Goal: Task Accomplishment & Management: Use online tool/utility

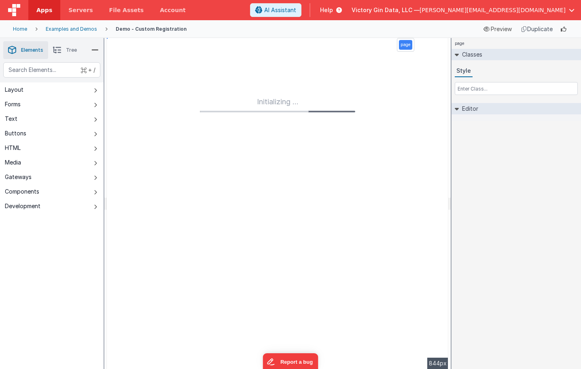
click at [342, 12] on icon at bounding box center [337, 10] width 9 height 8
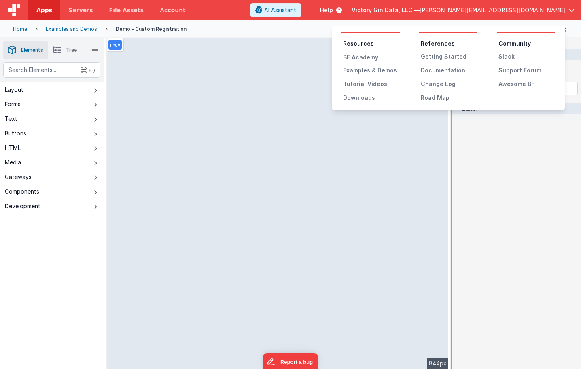
click at [437, 12] on button at bounding box center [290, 184] width 581 height 369
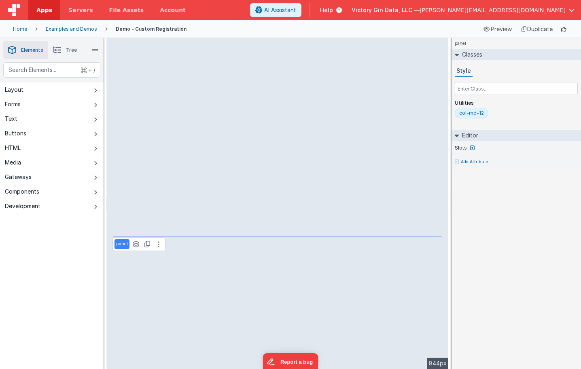
click at [56, 30] on div "Examples and Demos" at bounding box center [71, 29] width 51 height 6
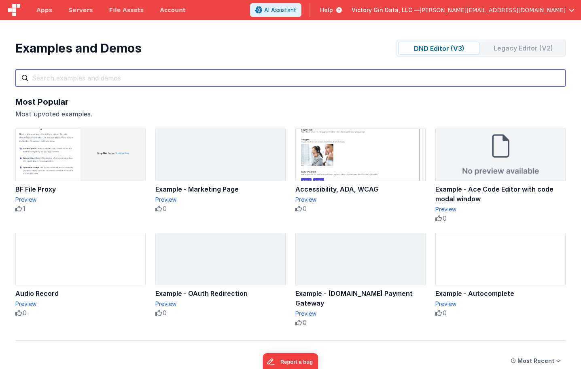
click at [231, 76] on input "text" at bounding box center [290, 78] width 550 height 17
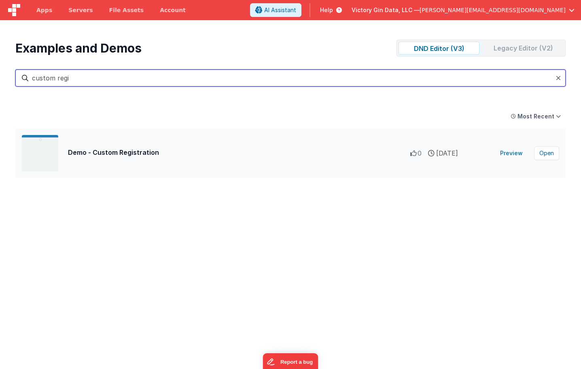
type input "custom regi"
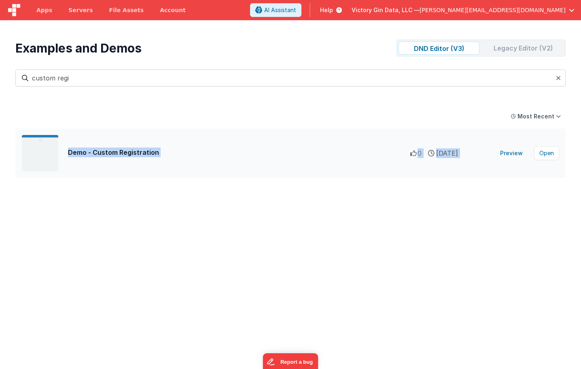
drag, startPoint x: 239, startPoint y: 147, endPoint x: 510, endPoint y: 136, distance: 271.4
click at [510, 136] on div "Demo - Custom Registration 0 0 0 [DATE] Preview Open" at bounding box center [290, 153] width 550 height 49
click at [549, 155] on button "Open" at bounding box center [546, 154] width 25 height 14
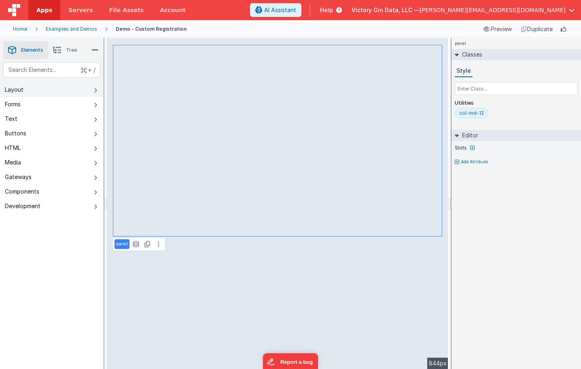
click at [78, 97] on button "Layout" at bounding box center [52, 90] width 104 height 15
click at [156, 242] on button at bounding box center [159, 245] width 10 height 10
click at [72, 50] on span "Tree" at bounding box center [71, 50] width 11 height 6
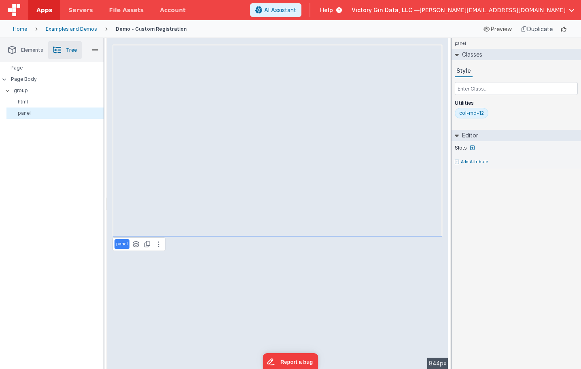
click at [72, 50] on span "Tree" at bounding box center [71, 50] width 11 height 6
click at [26, 104] on p "html" at bounding box center [56, 102] width 93 height 6
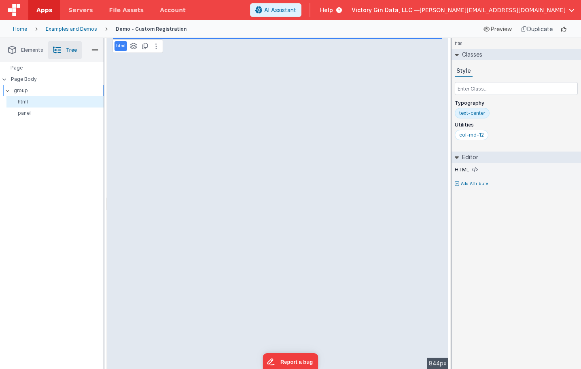
click at [32, 92] on p "group" at bounding box center [58, 90] width 89 height 9
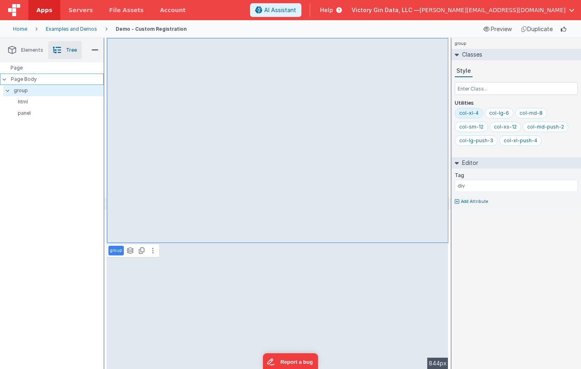
click at [34, 80] on p "Page Body" at bounding box center [57, 79] width 93 height 6
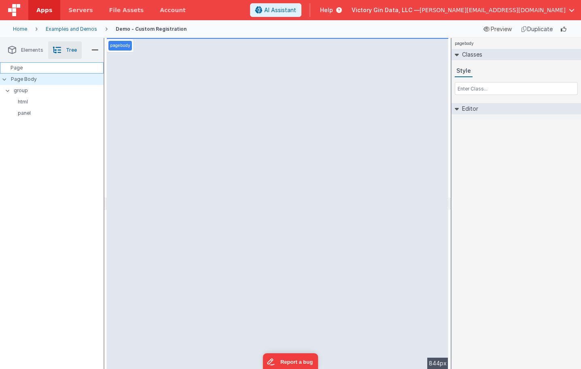
click at [23, 72] on div "Page" at bounding box center [52, 67] width 104 height 11
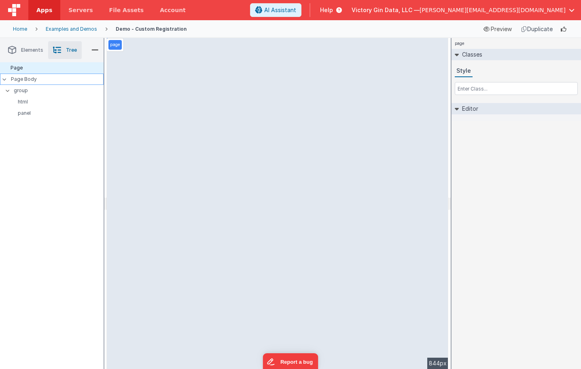
click at [23, 82] on p "Page Body" at bounding box center [57, 79] width 93 height 6
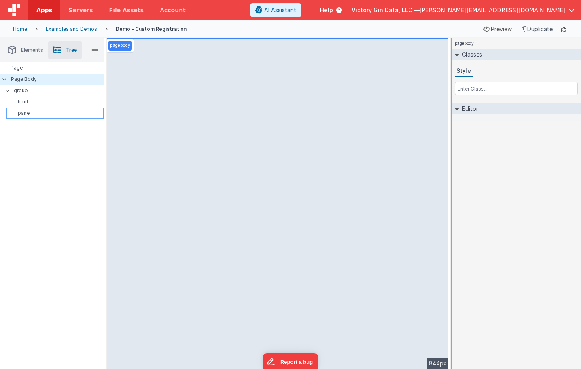
click at [24, 113] on p "panel" at bounding box center [56, 113] width 93 height 6
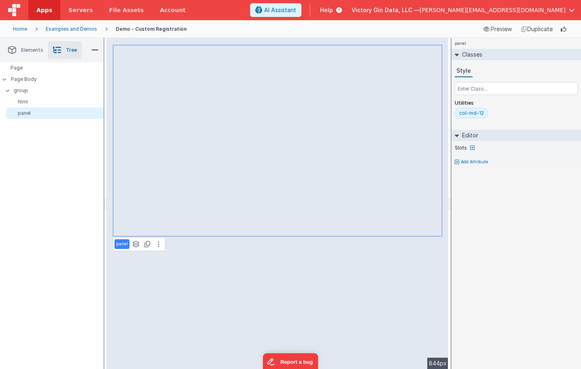
click at [533, 27] on div "Duplicate" at bounding box center [537, 28] width 38 height 11
click at [59, 28] on div "Examples and Demos" at bounding box center [71, 29] width 51 height 6
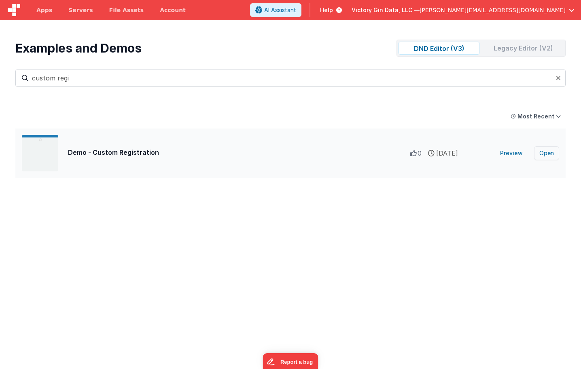
click at [548, 154] on button "Open" at bounding box center [546, 154] width 25 height 14
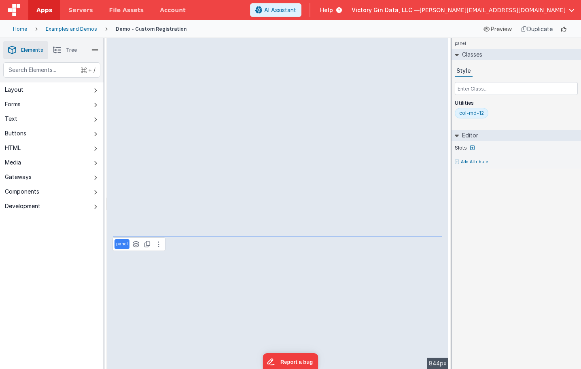
click at [69, 52] on span "Tree" at bounding box center [71, 50] width 11 height 6
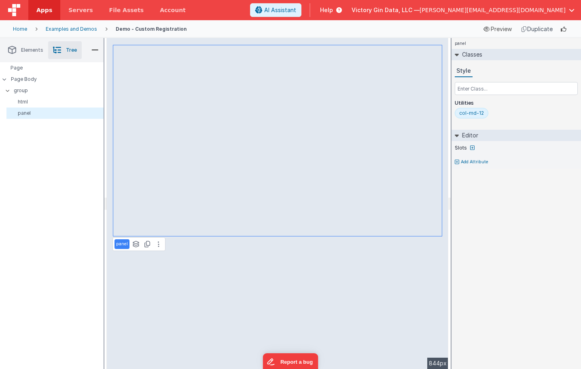
click at [21, 52] on li "Elements" at bounding box center [25, 50] width 45 height 18
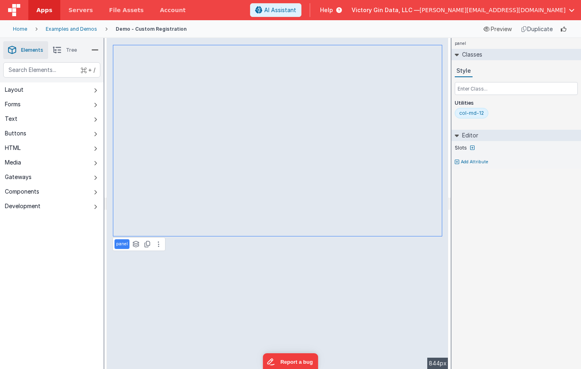
click at [49, 9] on span "Apps" at bounding box center [44, 10] width 16 height 8
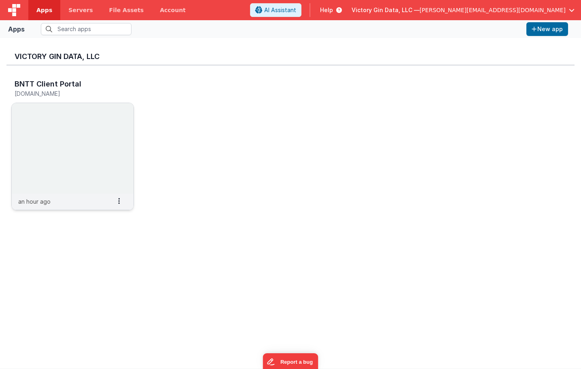
click at [67, 142] on img at bounding box center [73, 148] width 122 height 91
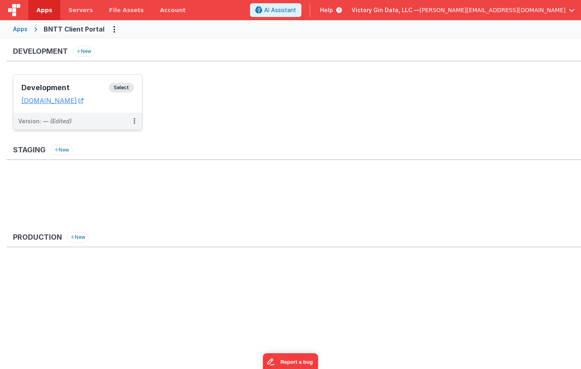
click at [112, 99] on dd "[DOMAIN_NAME]" at bounding box center [77, 101] width 113 height 8
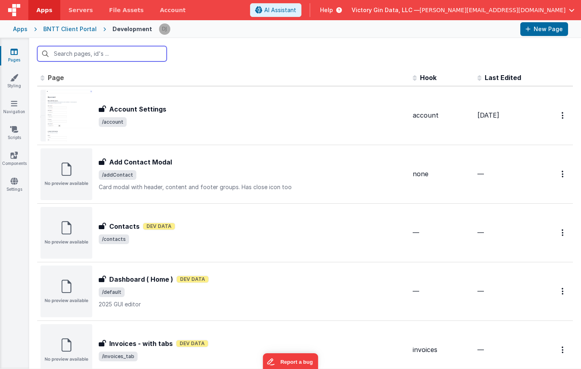
click at [111, 52] on input "text" at bounding box center [102, 53] width 130 height 15
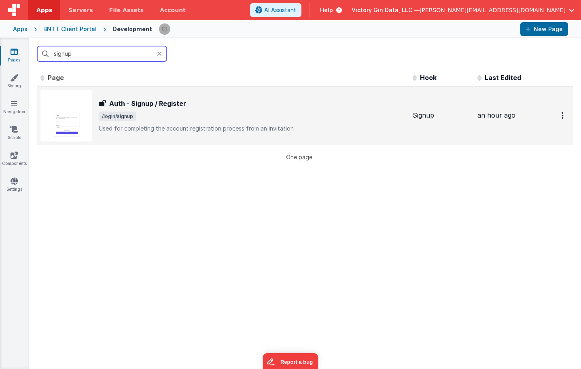
type input "signup"
click at [189, 129] on p "Used for completing the account registration process from an invitation" at bounding box center [253, 129] width 308 height 8
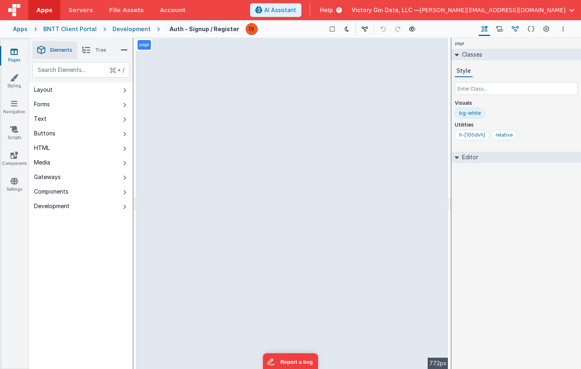
click at [514, 23] on button "Data Model" at bounding box center [515, 29] width 13 height 14
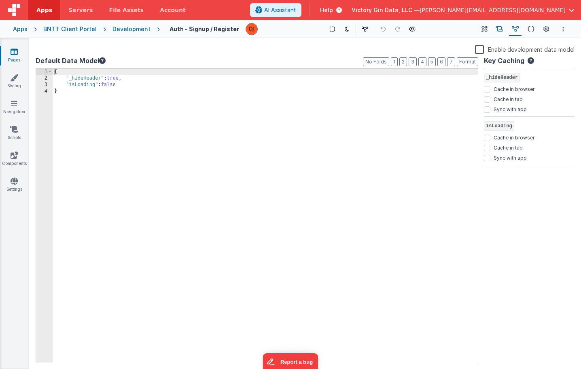
click at [498, 31] on icon at bounding box center [499, 29] width 7 height 8
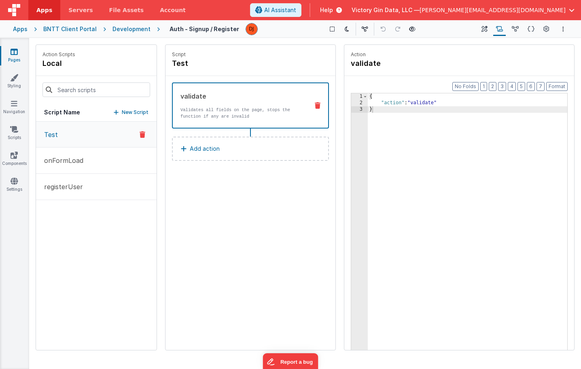
click at [82, 136] on button "Test" at bounding box center [96, 135] width 121 height 26
click at [234, 155] on button "Add action" at bounding box center [250, 149] width 157 height 24
click at [112, 183] on button "registerUser" at bounding box center [96, 187] width 121 height 26
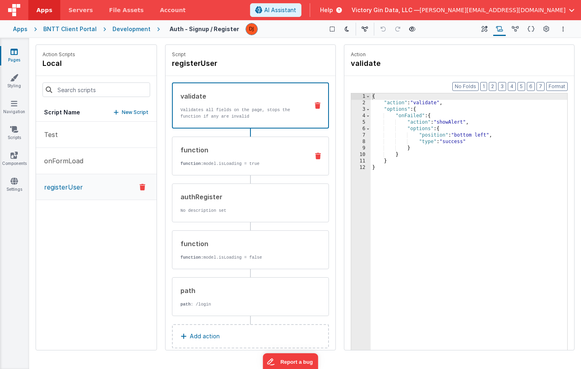
click at [221, 172] on div "function function: model.isLoading = true" at bounding box center [250, 156] width 157 height 39
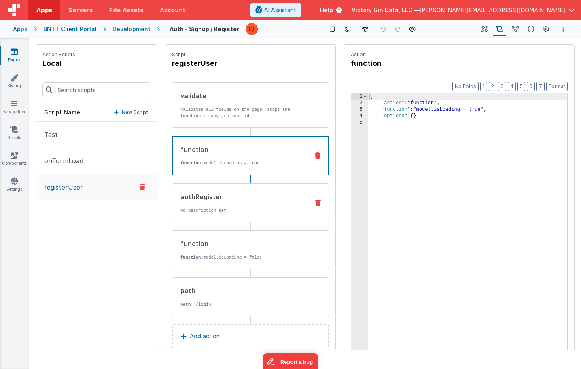
click at [227, 201] on div "authRegister" at bounding box center [241, 197] width 122 height 10
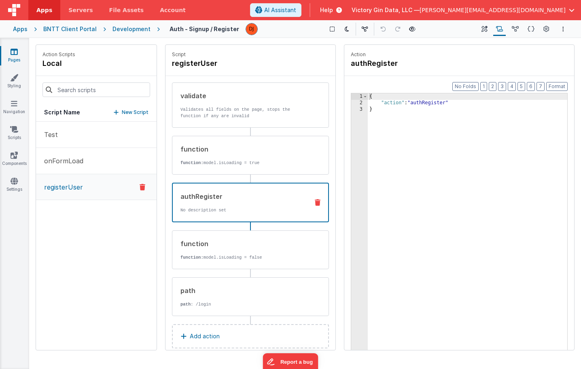
click at [234, 274] on div "validate Validates all fields on the page, stops the function if any are invali…" at bounding box center [250, 200] width 157 height 234
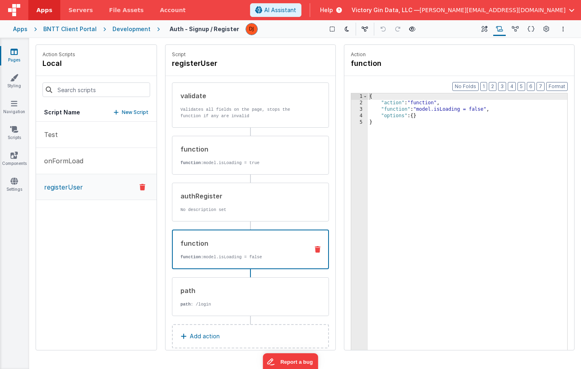
click at [234, 263] on div "function function: model.isLoading = false" at bounding box center [250, 250] width 157 height 40
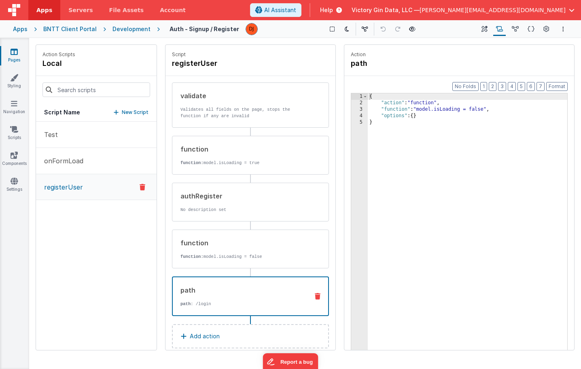
click at [240, 301] on div "path path : /login" at bounding box center [238, 297] width 130 height 22
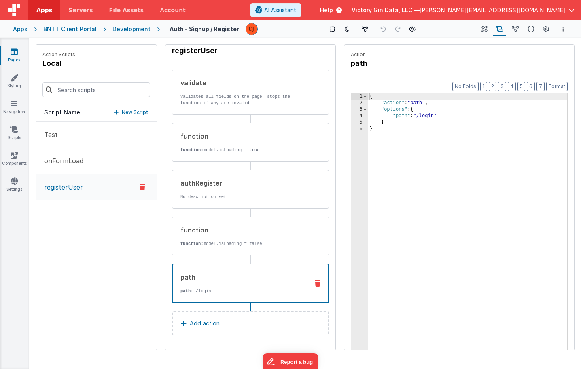
scroll to position [13, 0]
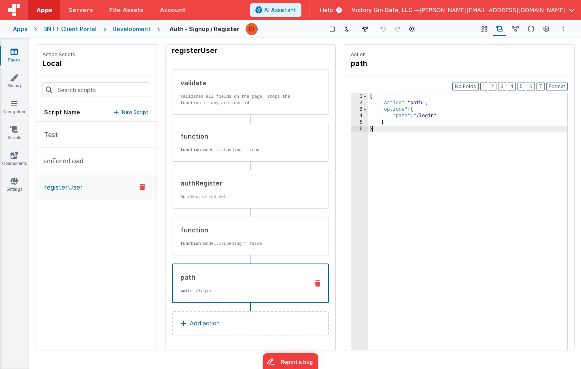
click at [427, 187] on div "{ "action" : "path" , "options" : { "path" : "/login" } }" at bounding box center [468, 240] width 200 height 295
click at [429, 116] on div "{ "action" : "path" , "options" : { "path" : "/login" } }" at bounding box center [468, 240] width 200 height 295
click at [485, 195] on div "{ "action" : "path" , "options" : { "path" : "/dashboard" } }" at bounding box center [468, 240] width 200 height 295
click at [16, 50] on icon at bounding box center [14, 52] width 7 height 8
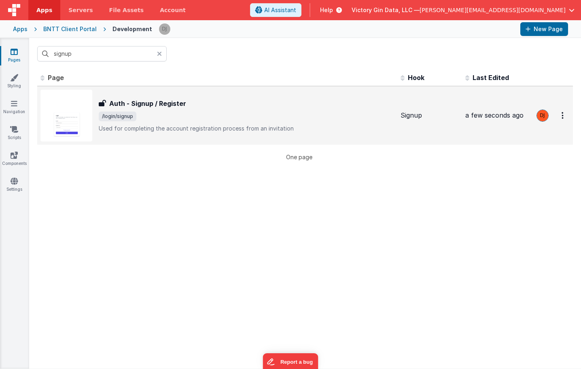
click at [145, 115] on span "/login/signup" at bounding box center [246, 117] width 295 height 10
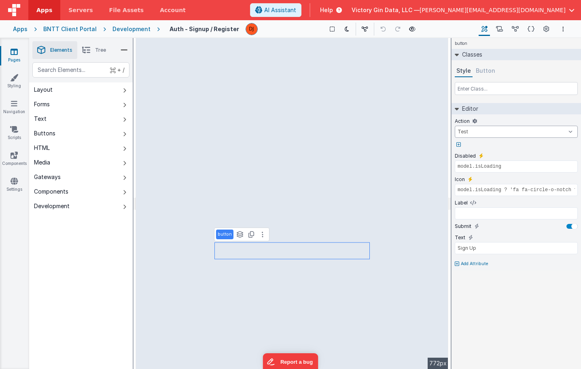
select select "registerUser"
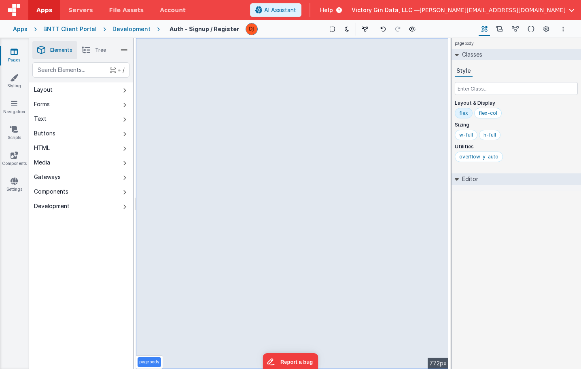
select select "registerUser"
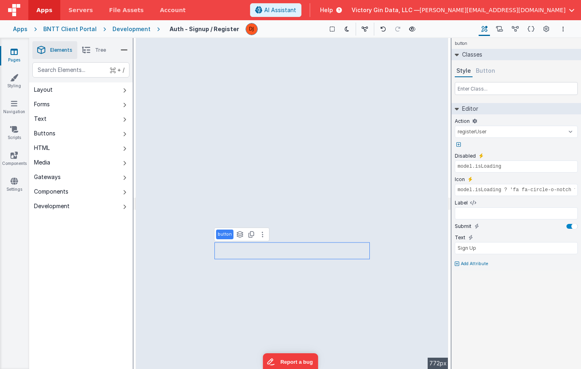
select select "password"
select select "calc"
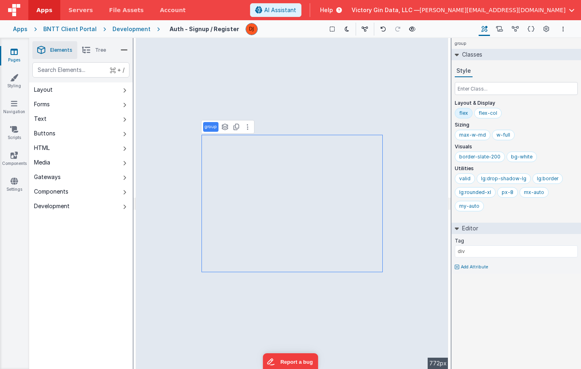
select select "registerUser"
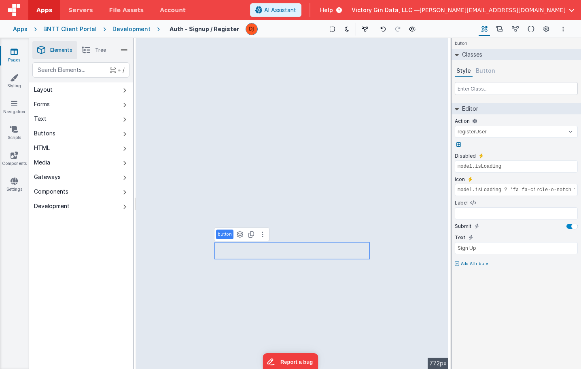
type input "Confirm Password"
type input "user.passwordConfirm"
select select "password"
select select "calc"
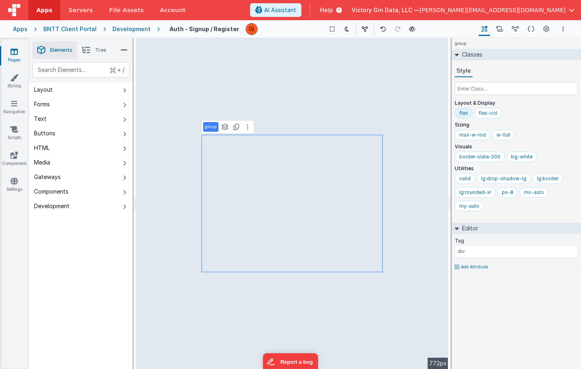
select select "registerUser"
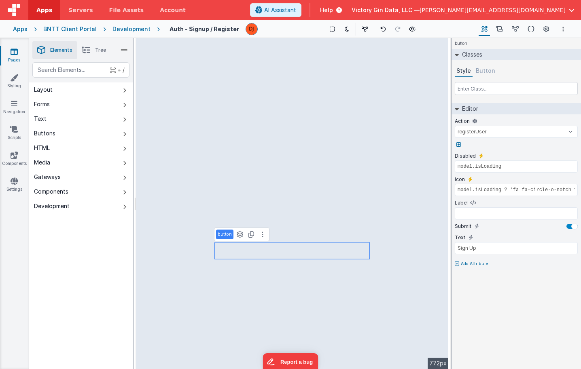
type input "Confirm Password"
type input "user.passwordConfirm"
select select "password"
select select "calc"
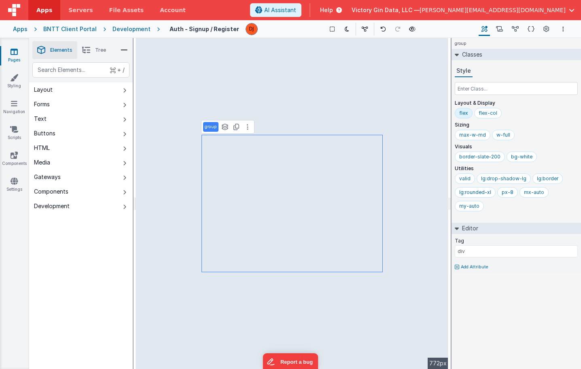
select select "registerUser"
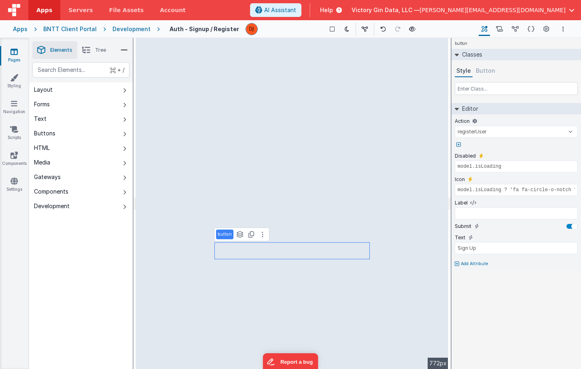
type input "Confirm Password"
type input "user.passwordConfirm"
select select "password"
select select "calc"
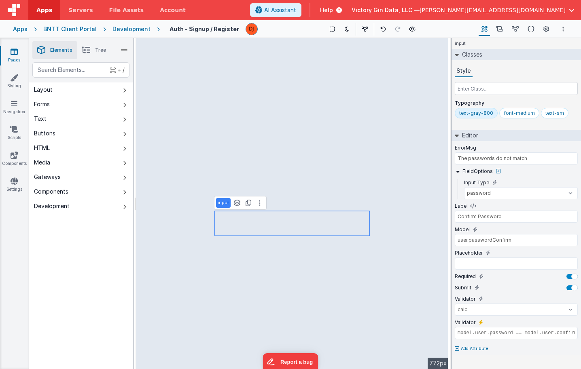
select select "string"
select select "password"
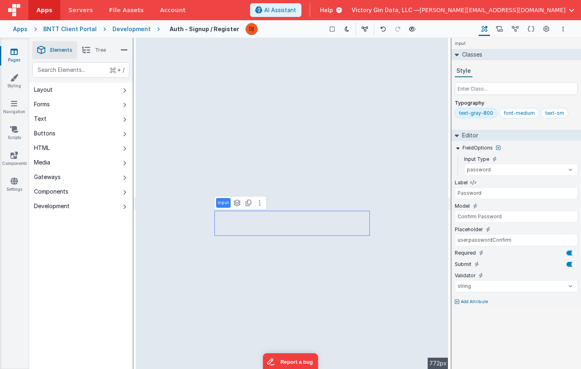
type input "user.password"
type input "model.isLoading"
type input "model.isLoading ? 'fa fa-circle-o-notch fa-spin' : ''"
select select "registerUser"
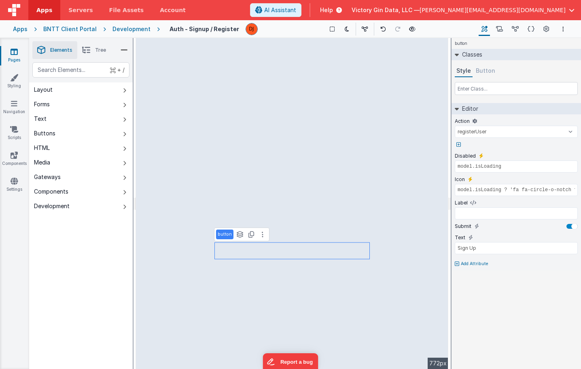
type input "Confirm Password"
type input "user.passwordConfirm"
select select "password"
select select "calc"
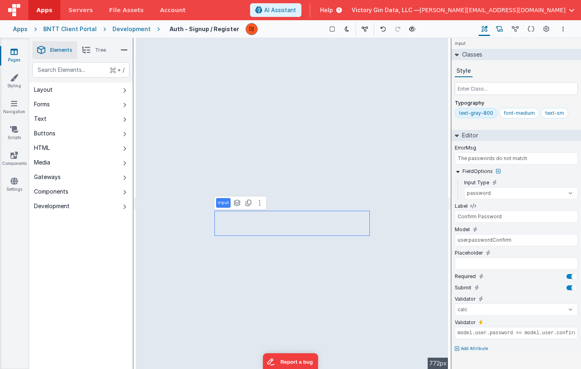
click at [504, 30] on button "Scripts" at bounding box center [499, 29] width 13 height 14
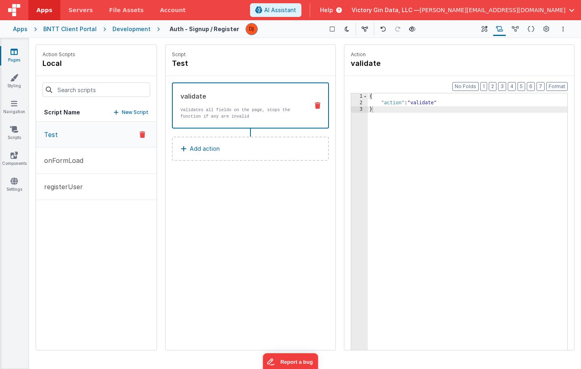
click at [262, 119] on p "Validates all fields on the page, stops the function if any are invalid" at bounding box center [241, 113] width 122 height 13
click at [72, 183] on p "registerUser" at bounding box center [61, 187] width 44 height 10
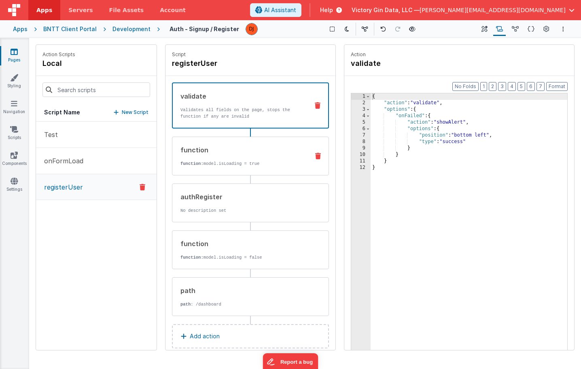
click at [269, 172] on div "function function: model.isLoading = true" at bounding box center [250, 156] width 157 height 39
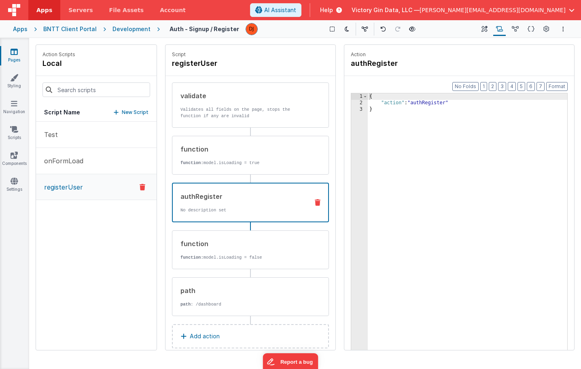
click at [273, 202] on div "authRegister No description set" at bounding box center [238, 203] width 130 height 22
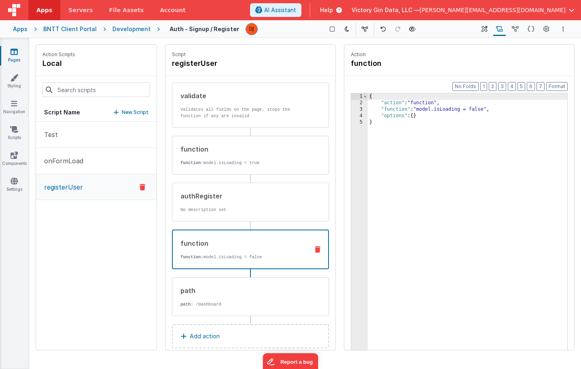
click at [236, 241] on div "function" at bounding box center [241, 244] width 122 height 10
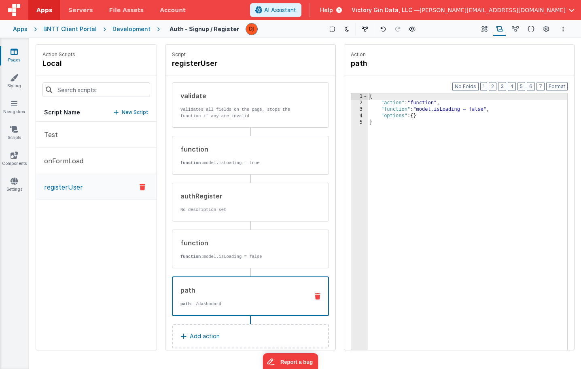
click at [260, 302] on p "path : /dashboard" at bounding box center [241, 304] width 122 height 6
click at [435, 117] on div "{ "action" : "path" , "options" : { "path" : "/dashboard" } }" at bounding box center [468, 240] width 200 height 295
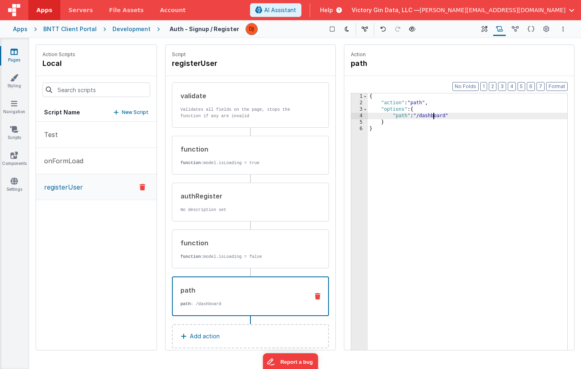
click at [435, 117] on div "{ "action" : "path" , "options" : { "path" : "/dashboard" } }" at bounding box center [468, 240] width 200 height 295
click at [304, 245] on div "function function: model.isLoading = false" at bounding box center [250, 249] width 157 height 39
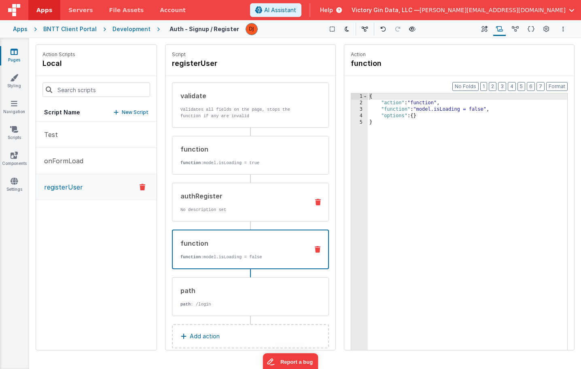
click at [280, 204] on div "authRegister No description set" at bounding box center [237, 202] width 130 height 22
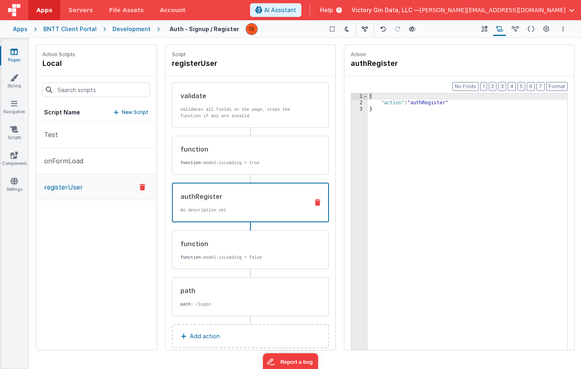
click at [130, 29] on div "Development" at bounding box center [132, 29] width 38 height 8
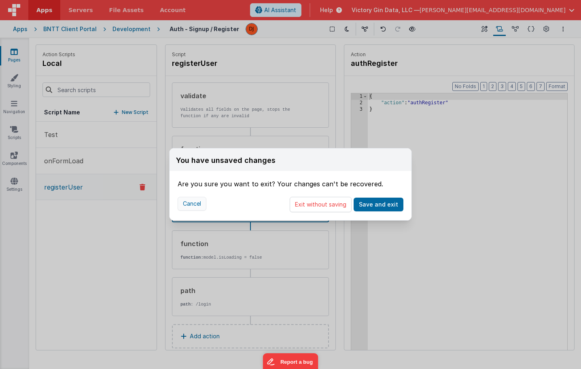
click at [197, 205] on button "Cancel" at bounding box center [192, 204] width 29 height 14
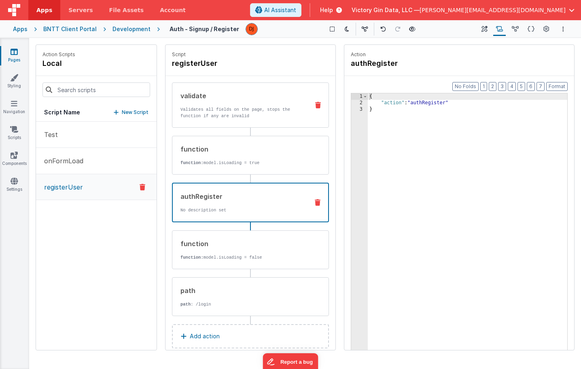
click at [233, 109] on p "Validates all fields on the page, stops the function if any are invalid" at bounding box center [241, 112] width 122 height 13
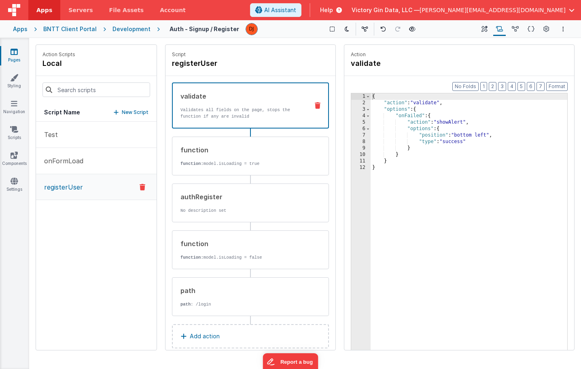
click at [13, 52] on icon at bounding box center [14, 52] width 7 height 8
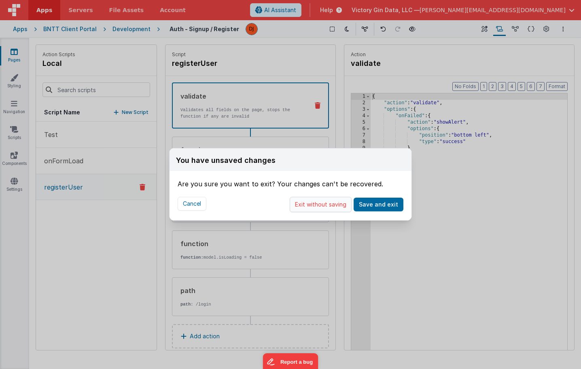
click at [311, 207] on button "Exit without saving" at bounding box center [321, 204] width 62 height 15
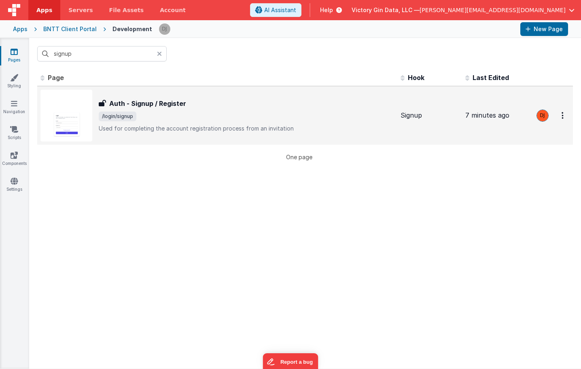
click at [124, 115] on span "/login/signup" at bounding box center [118, 117] width 38 height 10
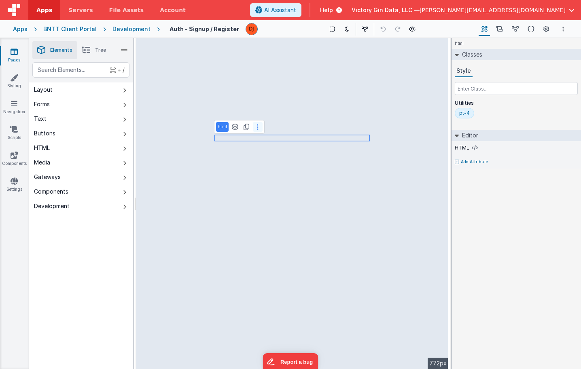
click at [255, 126] on button at bounding box center [258, 127] width 10 height 10
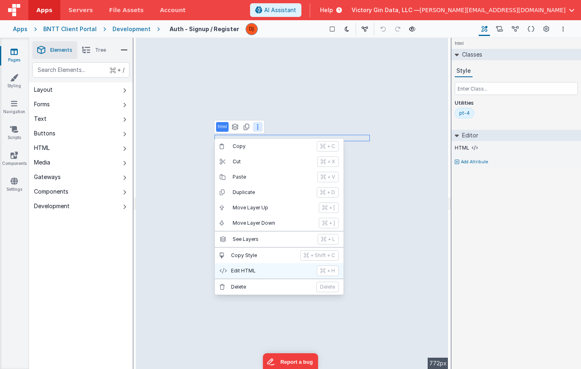
click at [261, 273] on p "Edit HTML" at bounding box center [271, 271] width 81 height 6
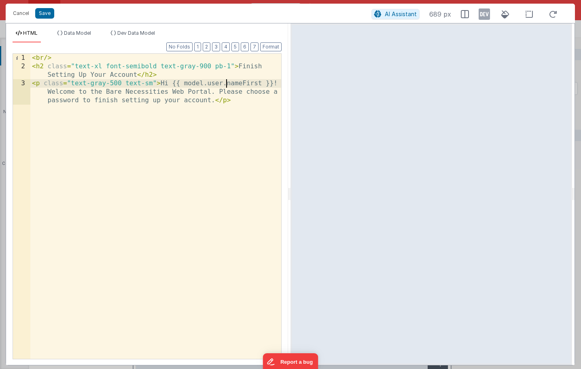
click at [225, 84] on div "< br /> < h2 class = "text-xl font-semibold text-gray-900 pb-1" > Finish Settin…" at bounding box center [155, 224] width 251 height 340
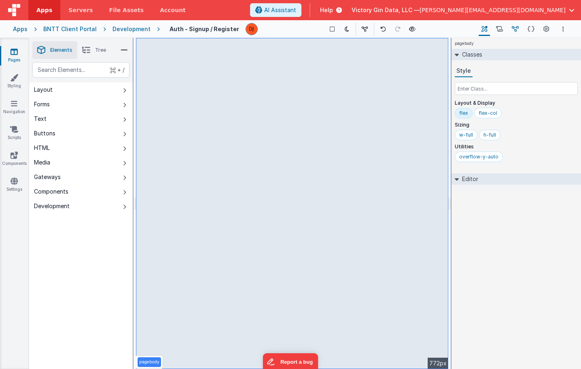
click at [512, 26] on icon at bounding box center [515, 29] width 7 height 8
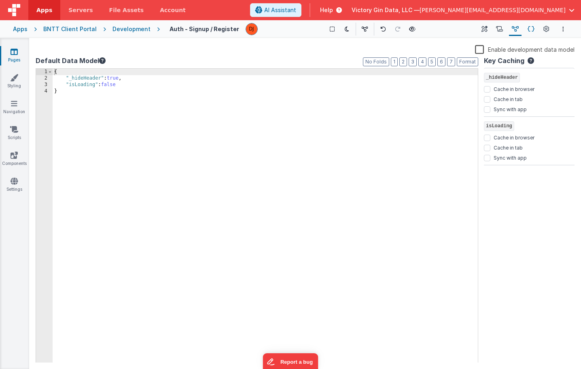
click at [525, 27] on button "Schema" at bounding box center [531, 29] width 13 height 14
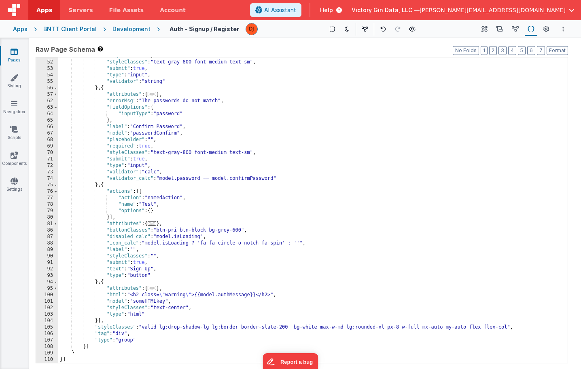
scroll to position [225, 0]
click at [316, 247] on div ""required" : true , "styleClasses" : "text-gray-800 font-medium text-sm" , "sub…" at bounding box center [313, 212] width 510 height 319
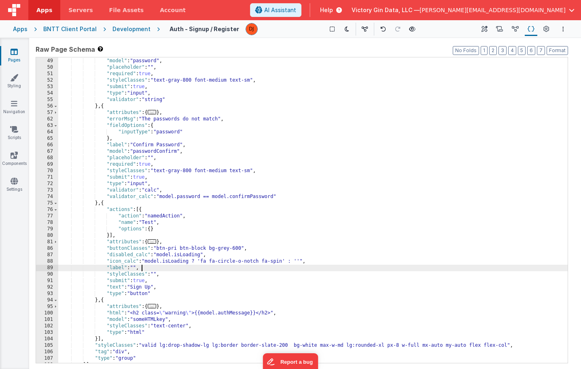
scroll to position [207, 0]
click at [206, 197] on div ""label" : "Password" , "model" : "password" , "placeholder" : "" , "required" :…" at bounding box center [313, 210] width 510 height 319
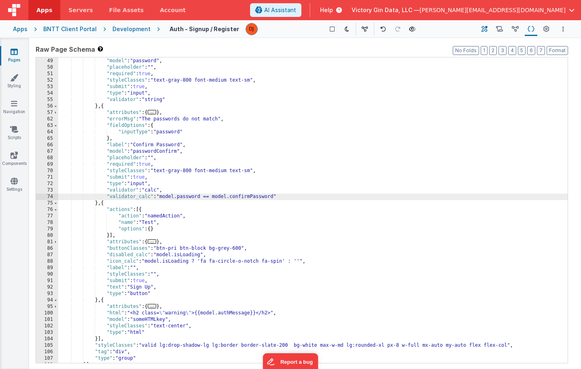
click at [486, 34] on button "Builder" at bounding box center [484, 29] width 11 height 14
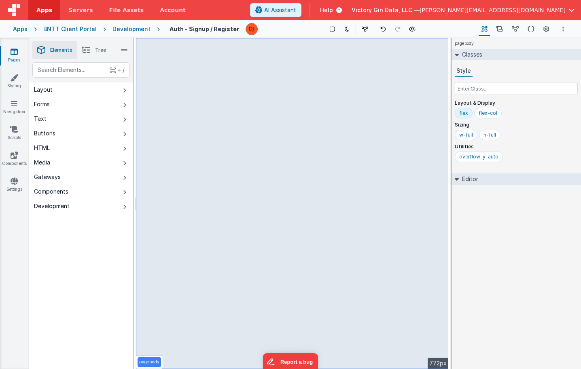
select select "password"
select select "calc"
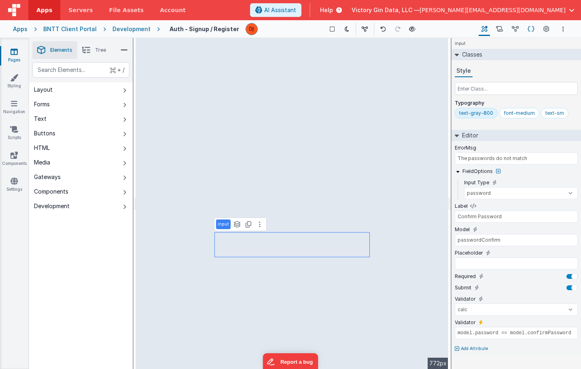
click at [534, 30] on icon at bounding box center [531, 29] width 7 height 8
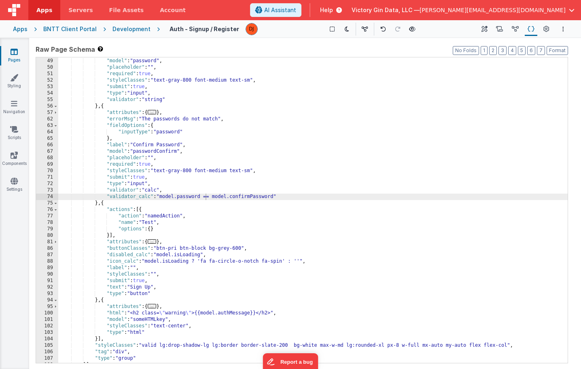
scroll to position [225, 0]
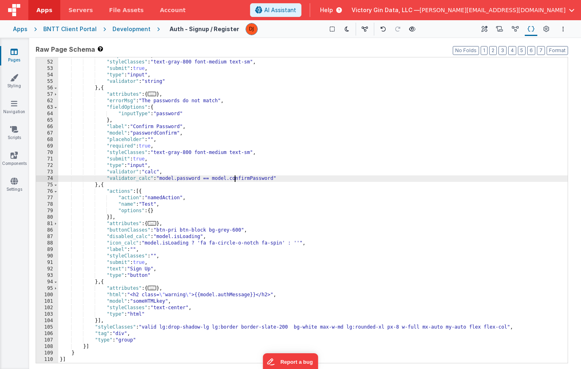
click at [235, 178] on div ""required" : true , "styleClasses" : "text-gray-800 font-medium text-sm" , "sub…" at bounding box center [313, 212] width 510 height 319
click at [285, 178] on div ""required" : true , "styleClasses" : "text-gray-800 font-medium text-sm" , "sub…" at bounding box center [313, 212] width 510 height 319
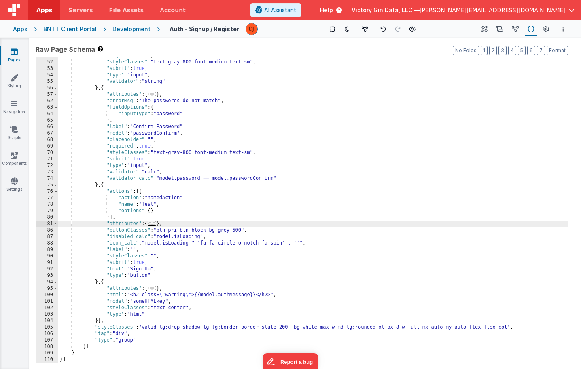
click at [307, 225] on div ""required" : true , "styleClasses" : "text-gray-800 font-medium text-sm" , "sub…" at bounding box center [313, 212] width 510 height 319
click at [513, 28] on icon at bounding box center [515, 29] width 7 height 8
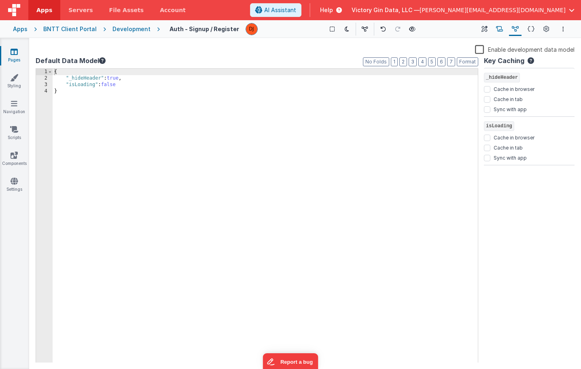
click at [502, 28] on icon at bounding box center [499, 29] width 7 height 8
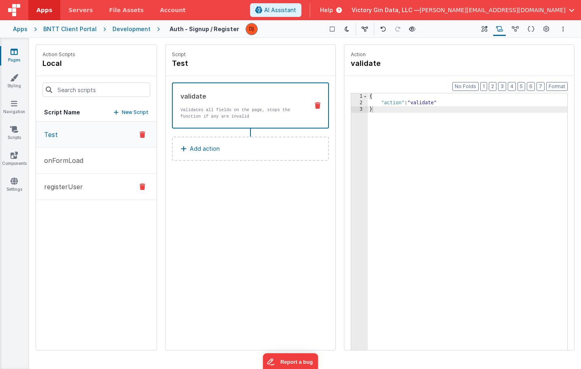
click at [81, 183] on p "registerUser" at bounding box center [61, 187] width 44 height 10
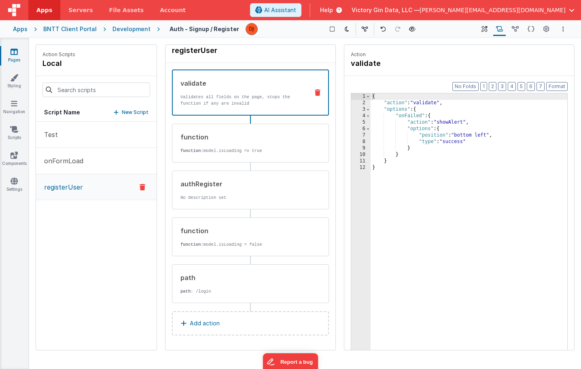
scroll to position [13, 0]
click at [208, 325] on p "Add action" at bounding box center [205, 324] width 30 height 10
click at [135, 53] on div "Select New Action Function - Runs JavaScript Clipboard - copy model field runUt…" at bounding box center [290, 184] width 581 height 369
click at [490, 32] on button "Builder" at bounding box center [484, 29] width 11 height 14
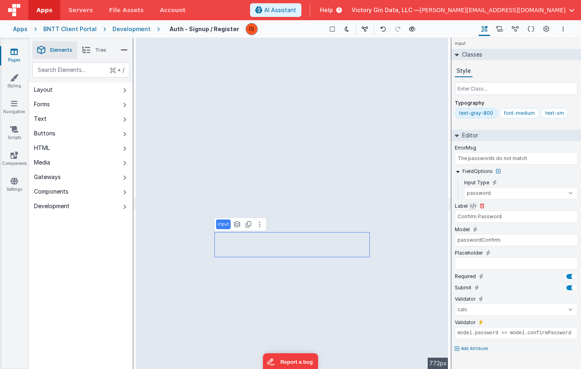
type input "model.isLoading"
type input "model.isLoading ? 'fa fa-circle-o-notch fa-spin' : ''"
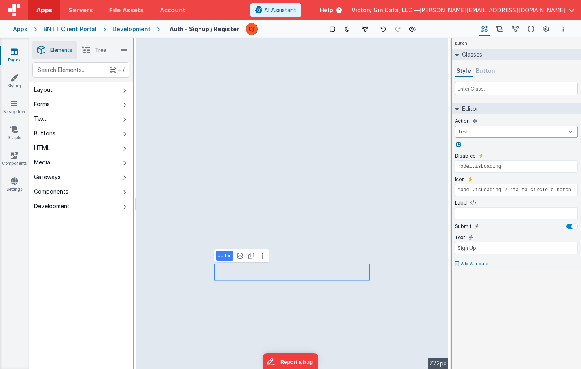
select select "registerUser"
click at [499, 28] on icon at bounding box center [499, 29] width 7 height 8
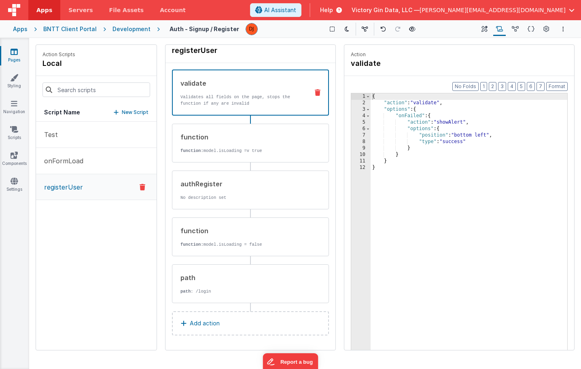
click at [216, 327] on p "Add action" at bounding box center [205, 324] width 30 height 10
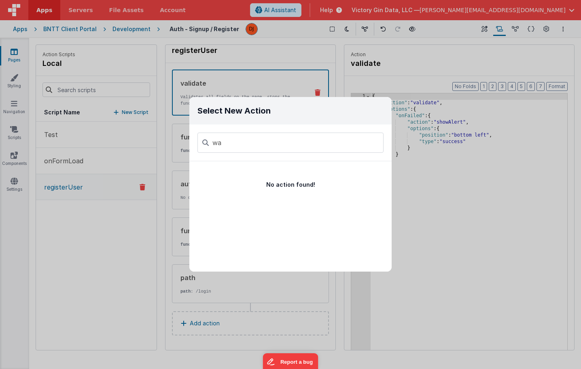
type input "w"
type input "alert"
click at [311, 166] on button "Alert Action" at bounding box center [279, 174] width 180 height 26
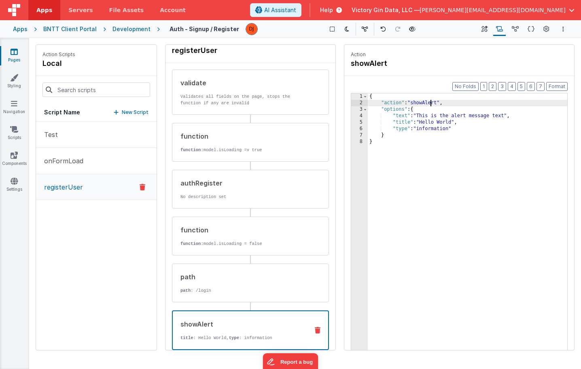
click at [429, 102] on div "{ "action" : "showAlert" , "options" : { "text" : "This is the alert message te…" at bounding box center [468, 240] width 200 height 295
click at [440, 115] on div "{ "action" : "showAlert" , "options" : { "text" : "This is the alert message te…" at bounding box center [468, 240] width 200 height 295
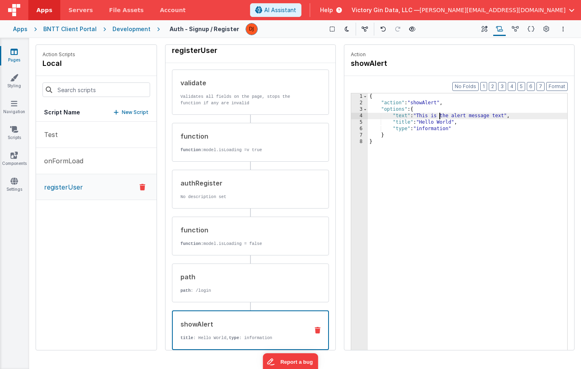
click at [440, 115] on div "{ "action" : "showAlert" , "options" : { "text" : "This is the alert message te…" at bounding box center [468, 240] width 200 height 295
drag, startPoint x: 422, startPoint y: 117, endPoint x: 506, endPoint y: 115, distance: 84.2
click at [506, 115] on div "{ "action" : "showAlert" , "options" : { "text" : "This is the alert message te…" at bounding box center [468, 240] width 200 height 295
drag, startPoint x: 454, startPoint y: 123, endPoint x: 422, endPoint y: 123, distance: 32.0
click at [422, 123] on div "{ "action" : "showAlert" , "options" : { "text" : "Finished processing" , "titl…" at bounding box center [468, 240] width 200 height 295
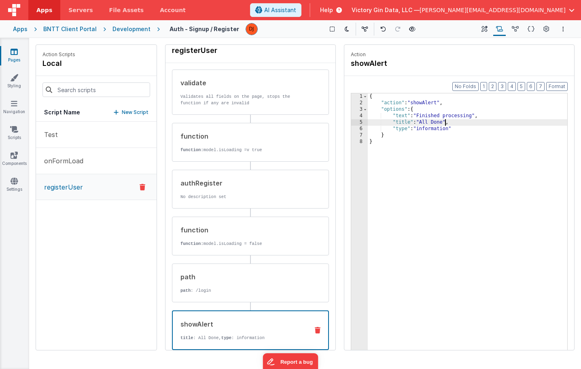
click at [428, 157] on div "{ "action" : "showAlert" , "options" : { "text" : "Finished processing" , "titl…" at bounding box center [468, 240] width 200 height 295
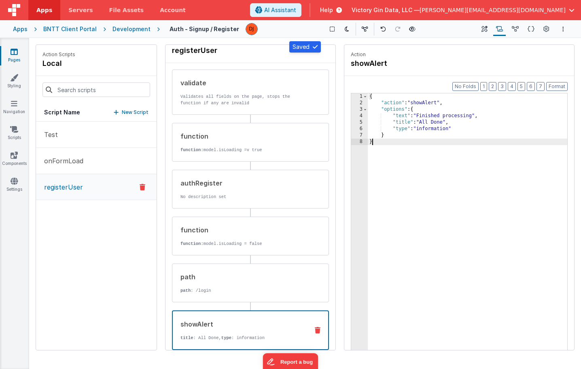
click at [429, 159] on div "{ "action" : "showAlert" , "options" : { "text" : "Finished processing" , "titl…" at bounding box center [468, 240] width 200 height 295
